Goal: Browse casually: Explore the website without a specific task or goal

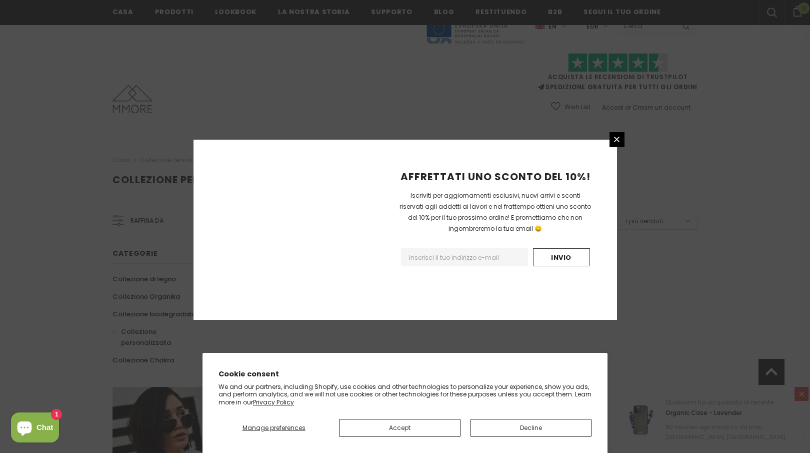
scroll to position [573, 0]
